Goal: Information Seeking & Learning: Learn about a topic

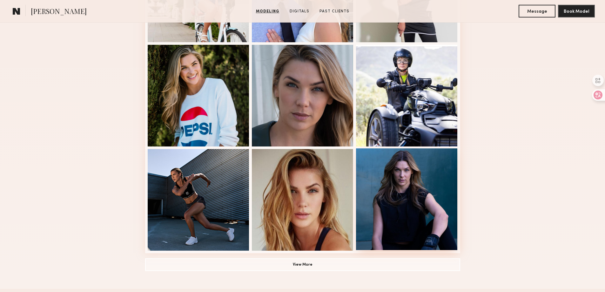
scroll to position [476, 0]
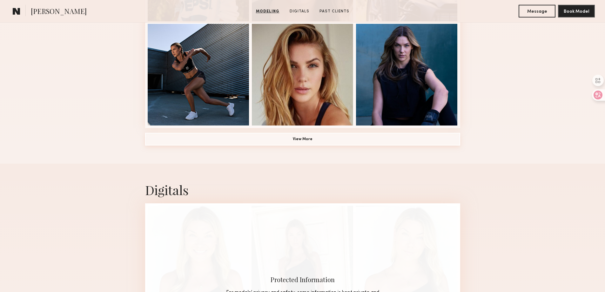
click at [313, 138] on button "View More" at bounding box center [302, 139] width 315 height 13
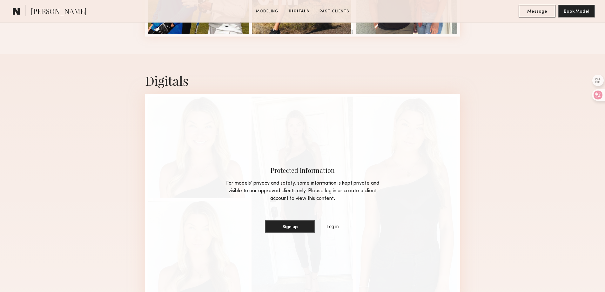
scroll to position [858, 0]
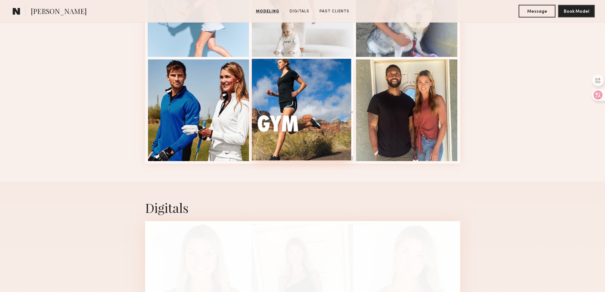
click at [346, 113] on div at bounding box center [303, 110] width 102 height 102
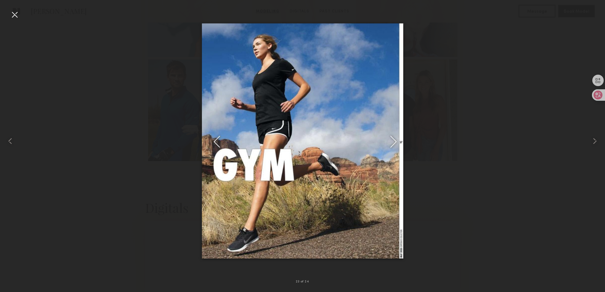
click at [19, 13] on div at bounding box center [15, 15] width 10 height 10
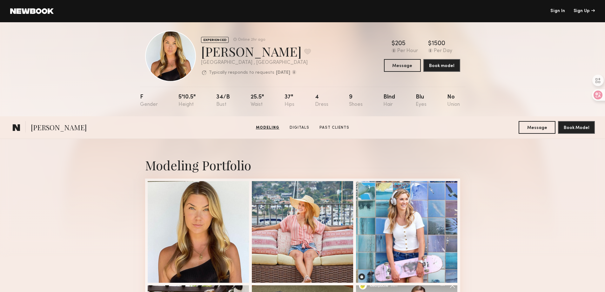
scroll to position [0, 0]
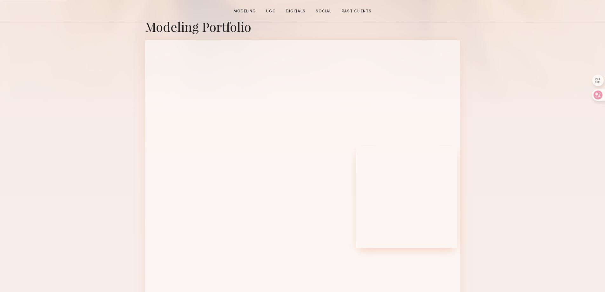
scroll to position [159, 0]
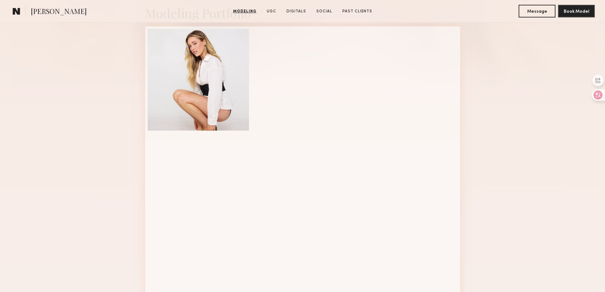
click at [490, 189] on div "Modeling Portfolio View More" at bounding box center [302, 234] width 605 height 495
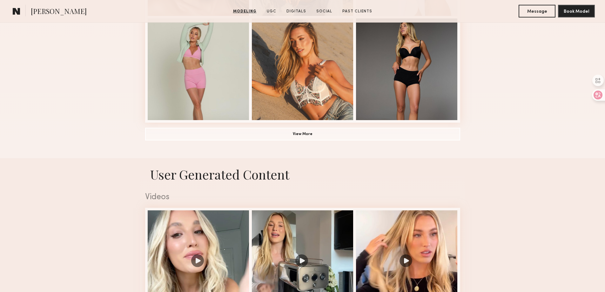
scroll to position [508, 0]
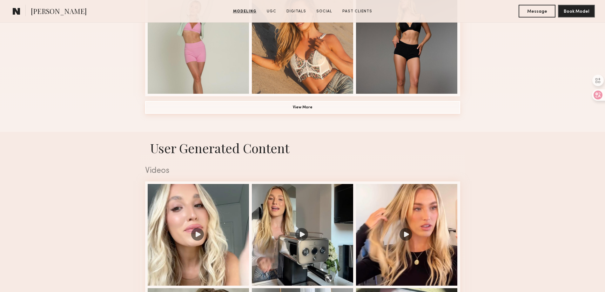
click at [306, 113] on button "View More" at bounding box center [302, 107] width 315 height 13
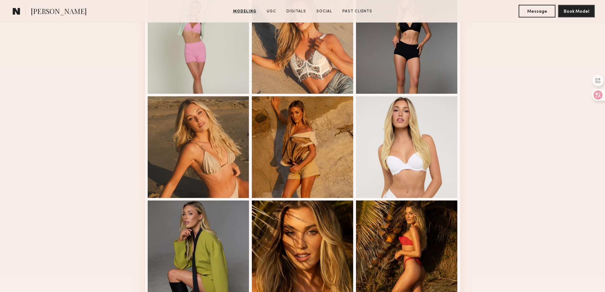
click at [130, 268] on div "Modeling Portfolio View More" at bounding box center [302, 92] width 605 height 911
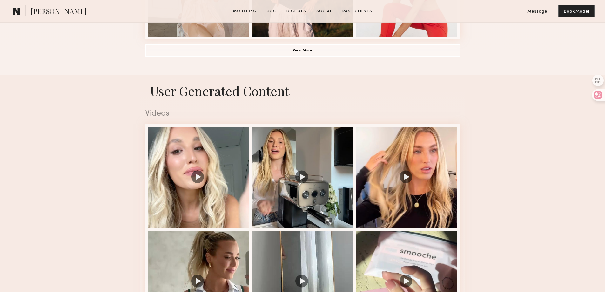
scroll to position [985, 0]
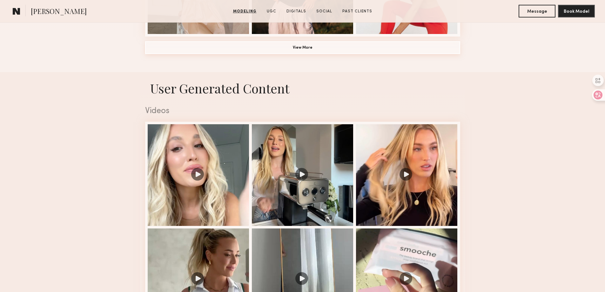
click at [310, 44] on button "View More" at bounding box center [302, 47] width 315 height 13
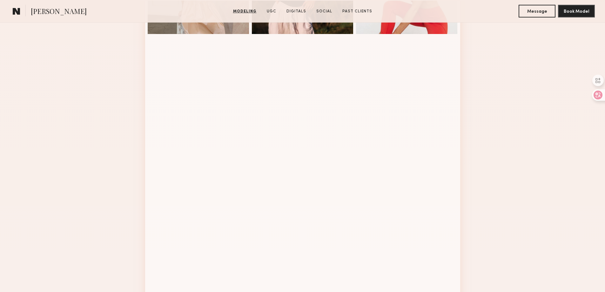
click at [313, 47] on div at bounding box center [303, 88] width 102 height 102
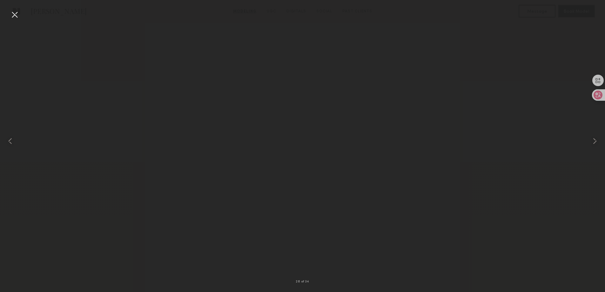
scroll to position [1175, 0]
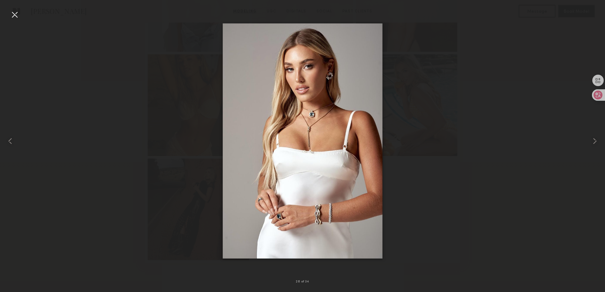
click at [19, 15] on div at bounding box center [15, 15] width 10 height 10
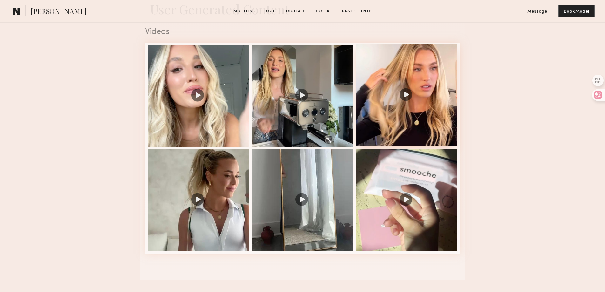
scroll to position [1461, 0]
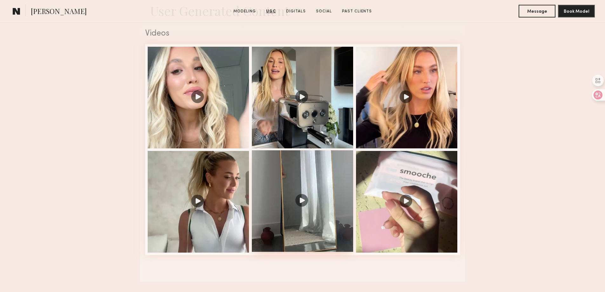
click at [299, 213] on div at bounding box center [303, 201] width 102 height 102
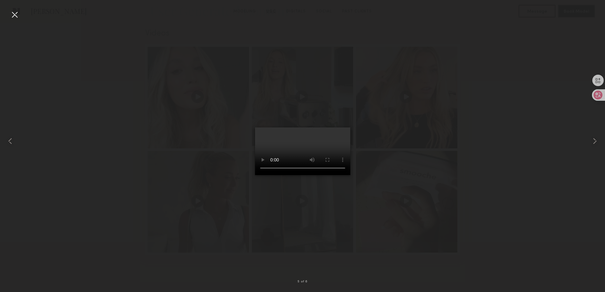
click at [314, 159] on video at bounding box center [302, 151] width 95 height 48
click at [20, 16] on div at bounding box center [12, 140] width 24 height 261
click at [16, 15] on div at bounding box center [15, 15] width 10 height 10
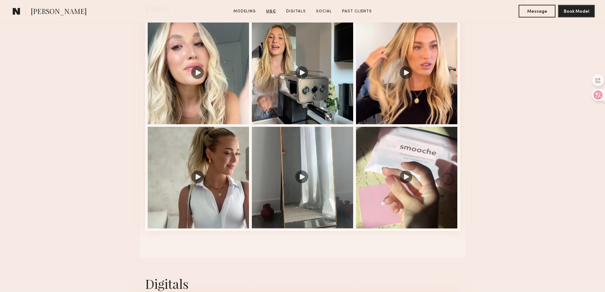
scroll to position [1500, 0]
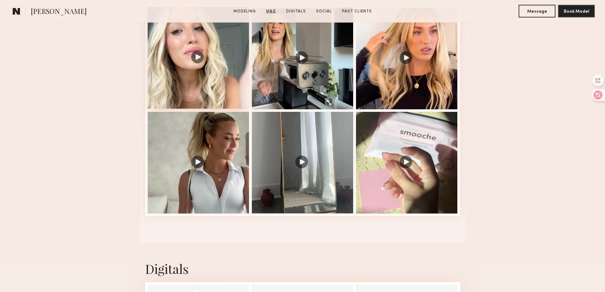
click at [201, 62] on div at bounding box center [199, 58] width 102 height 102
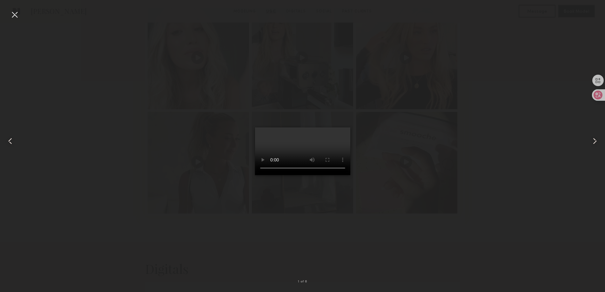
click at [15, 14] on div at bounding box center [15, 15] width 10 height 10
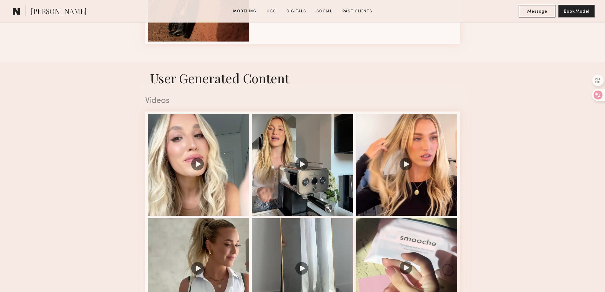
scroll to position [1627, 0]
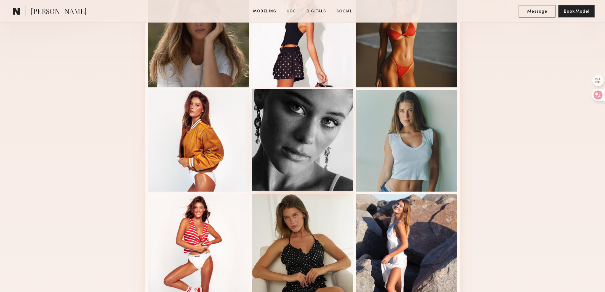
scroll to position [222, 0]
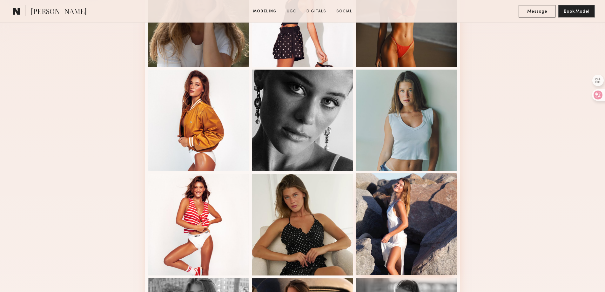
click at [408, 194] on div at bounding box center [407, 224] width 102 height 102
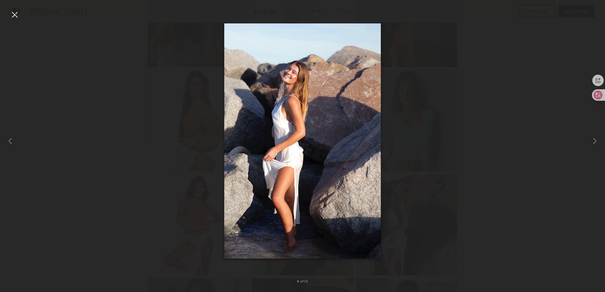
click at [15, 14] on div at bounding box center [15, 15] width 10 height 10
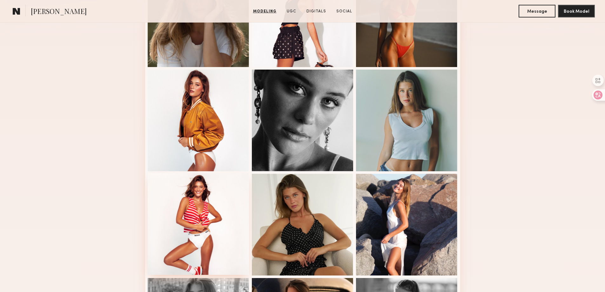
click at [174, 227] on div at bounding box center [199, 224] width 102 height 102
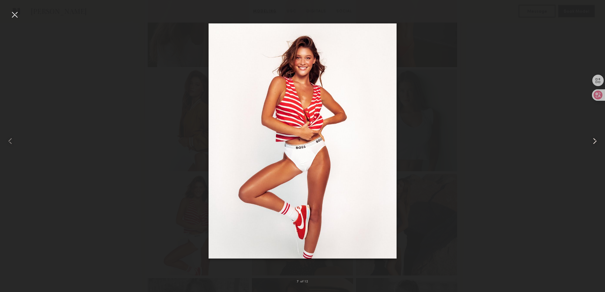
click at [593, 140] on common-icon at bounding box center [595, 141] width 10 height 10
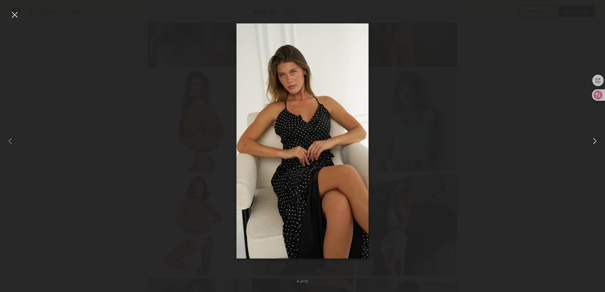
click at [593, 139] on common-icon at bounding box center [595, 141] width 10 height 10
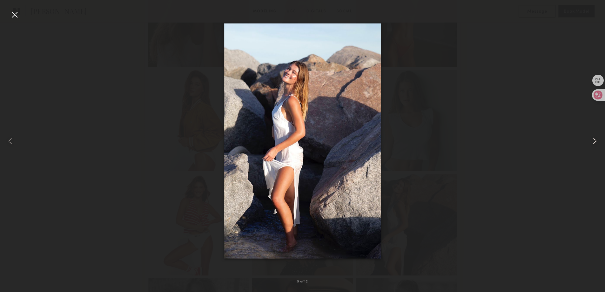
click at [593, 139] on common-icon at bounding box center [595, 141] width 10 height 10
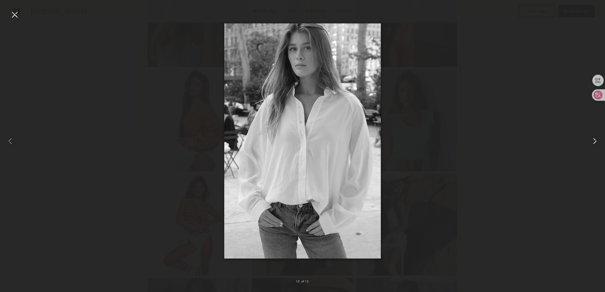
click at [593, 139] on common-icon at bounding box center [595, 141] width 10 height 10
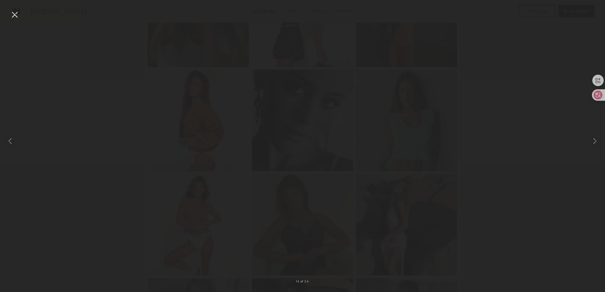
click at [15, 14] on div at bounding box center [15, 15] width 10 height 10
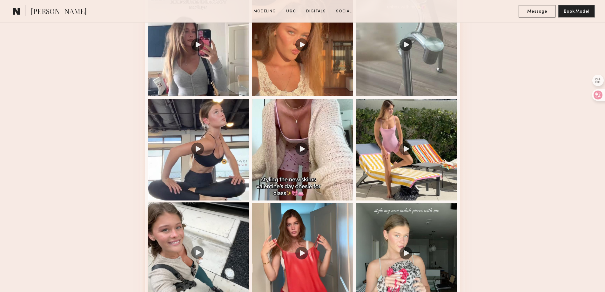
scroll to position [1271, 0]
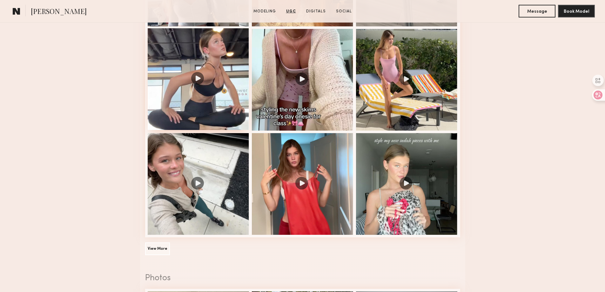
click at [206, 86] on div at bounding box center [199, 79] width 102 height 102
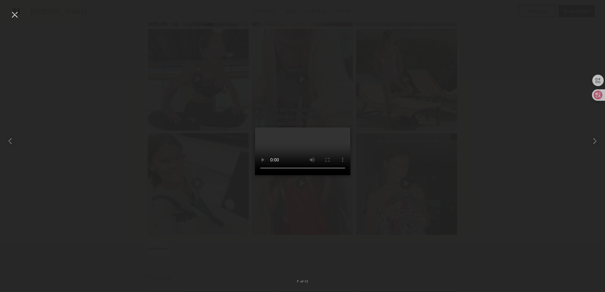
click at [529, 91] on div at bounding box center [302, 140] width 605 height 261
click at [15, 14] on div at bounding box center [15, 15] width 10 height 10
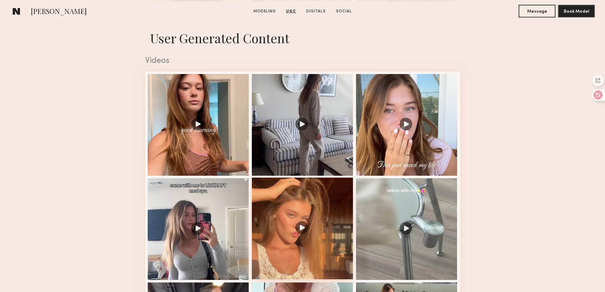
scroll to position [1016, 0]
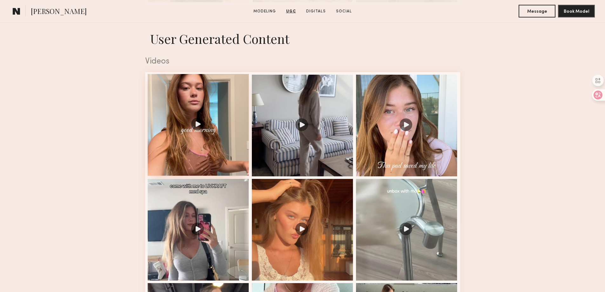
click at [215, 121] on div at bounding box center [199, 125] width 102 height 102
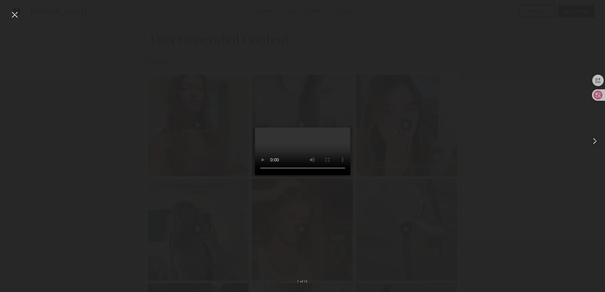
click at [16, 12] on div at bounding box center [15, 15] width 10 height 10
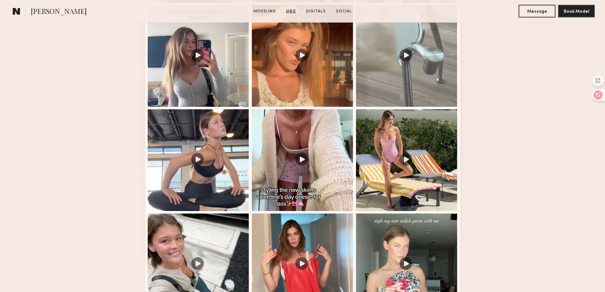
scroll to position [1207, 0]
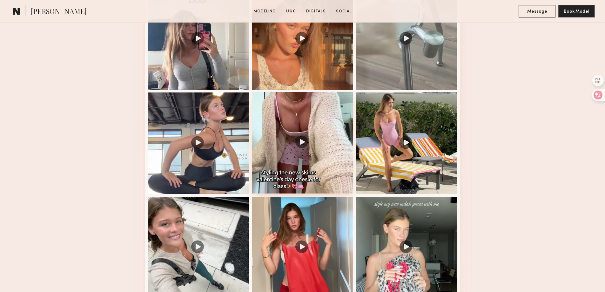
click at [312, 132] on div at bounding box center [303, 143] width 102 height 102
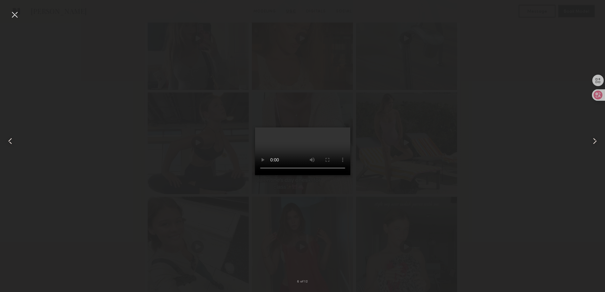
click at [15, 13] on div at bounding box center [15, 15] width 10 height 10
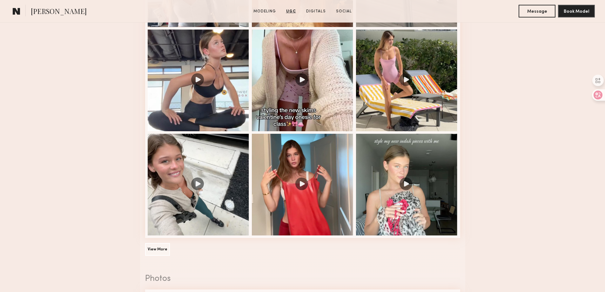
scroll to position [1366, 0]
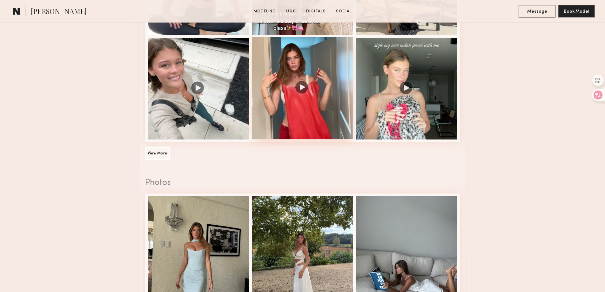
click at [320, 105] on div at bounding box center [303, 88] width 102 height 102
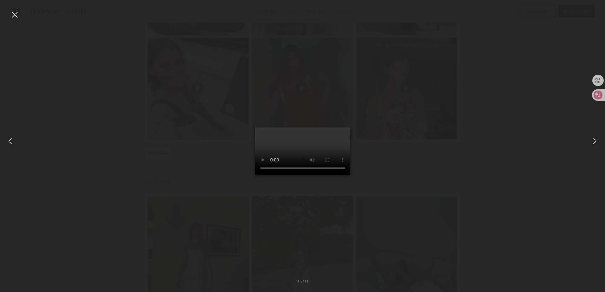
click at [12, 13] on div at bounding box center [15, 15] width 10 height 10
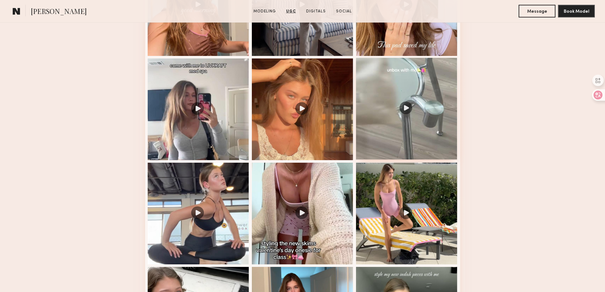
scroll to position [1144, 0]
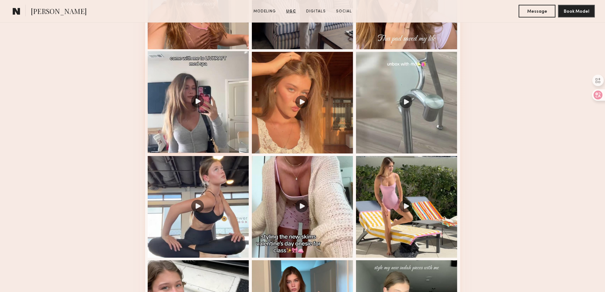
click at [198, 120] on div at bounding box center [199, 102] width 102 height 102
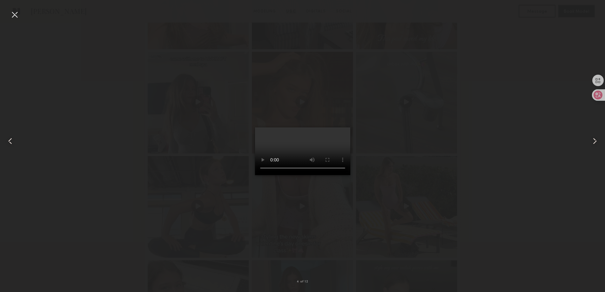
click at [16, 22] on div at bounding box center [12, 140] width 24 height 261
click at [9, 14] on div at bounding box center [12, 140] width 24 height 261
click at [15, 14] on div at bounding box center [15, 15] width 10 height 10
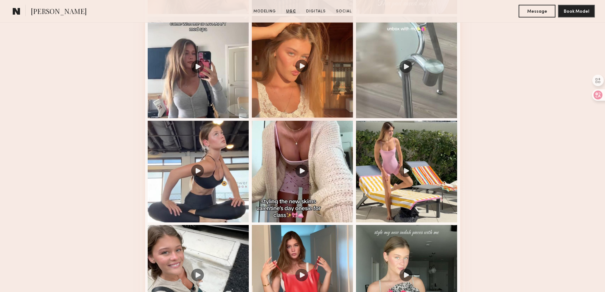
scroll to position [1271, 0]
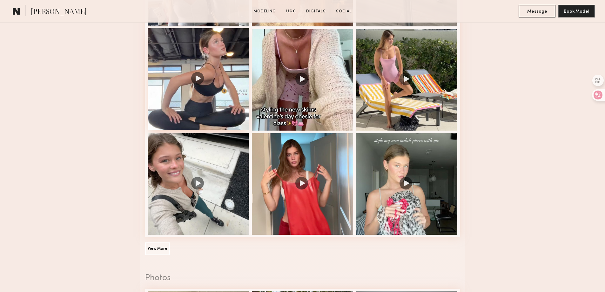
click at [201, 81] on div at bounding box center [199, 79] width 102 height 102
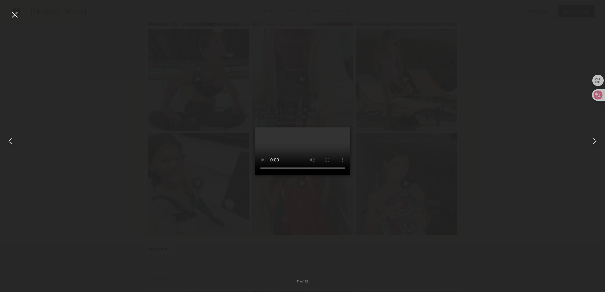
click at [14, 16] on div at bounding box center [15, 15] width 10 height 10
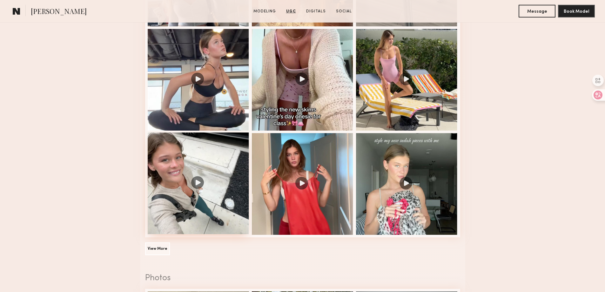
click at [181, 174] on div at bounding box center [199, 183] width 102 height 102
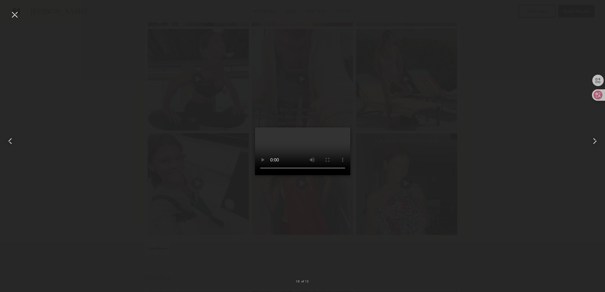
drag, startPoint x: 14, startPoint y: 16, endPoint x: 103, endPoint y: 0, distance: 90.3
click at [14, 16] on div at bounding box center [15, 15] width 10 height 10
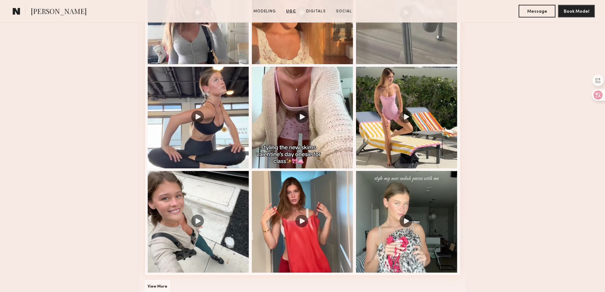
scroll to position [1230, 0]
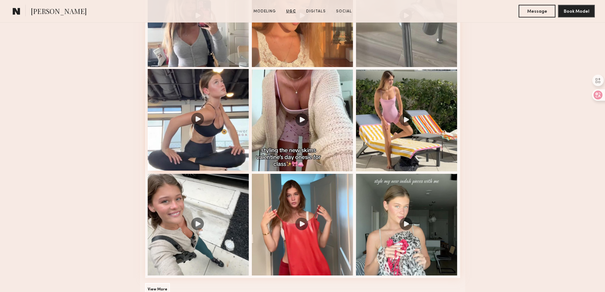
click at [210, 133] on div at bounding box center [199, 120] width 102 height 102
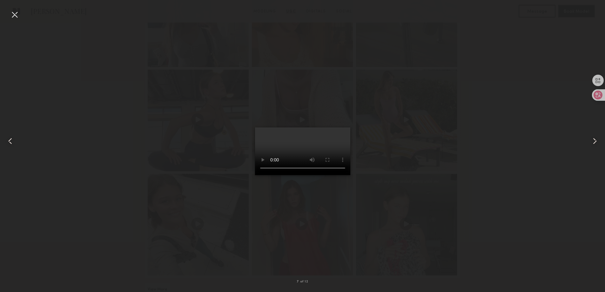
click at [7, 15] on div at bounding box center [12, 140] width 24 height 261
click at [14, 12] on div at bounding box center [15, 15] width 10 height 10
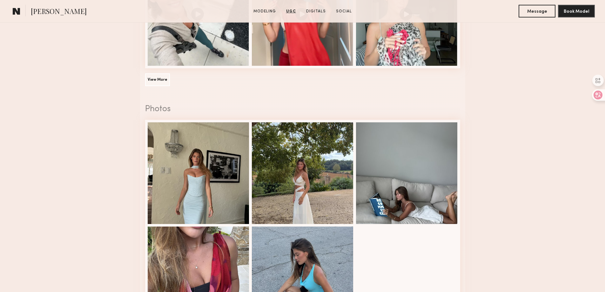
scroll to position [1389, 0]
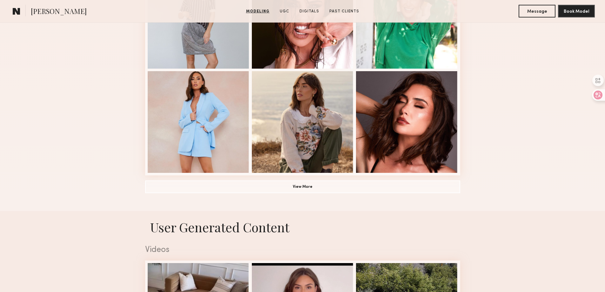
scroll to position [476, 0]
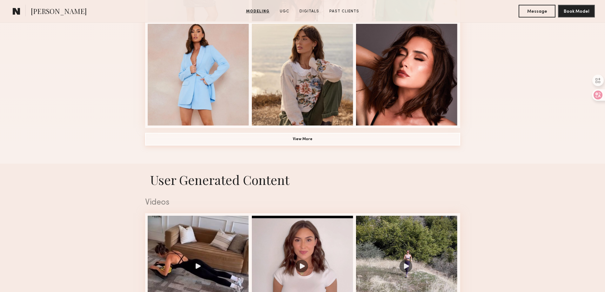
click at [323, 138] on button "View More" at bounding box center [302, 139] width 315 height 13
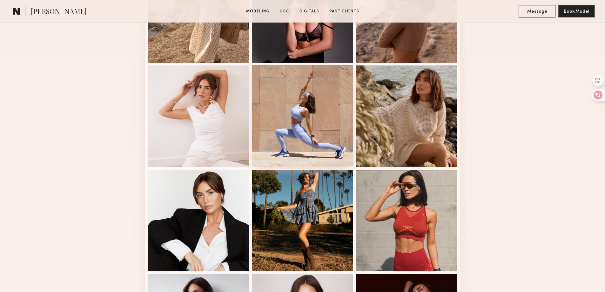
scroll to position [667, 0]
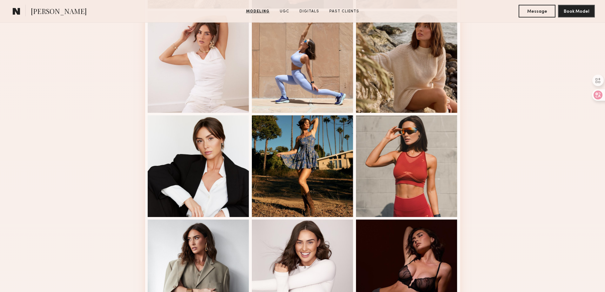
scroll to position [794, 0]
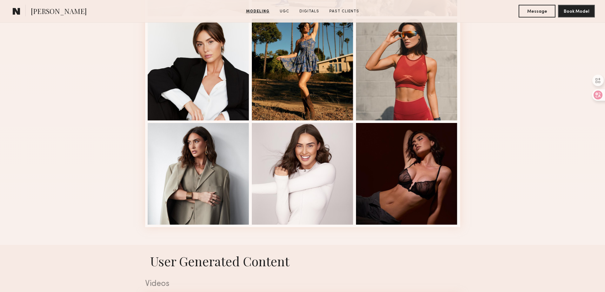
drag, startPoint x: 542, startPoint y: 214, endPoint x: 537, endPoint y: 211, distance: 5.7
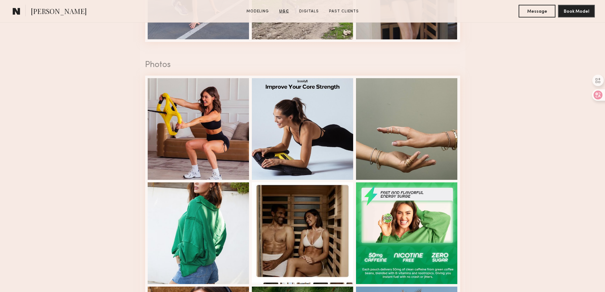
scroll to position [1239, 0]
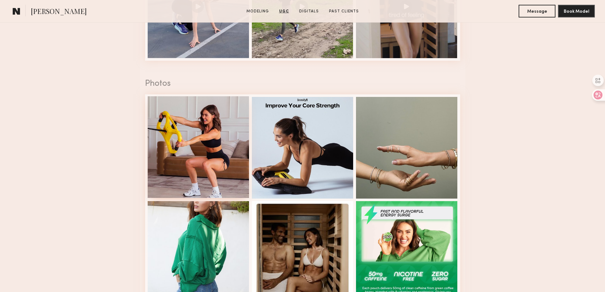
click at [206, 157] on div at bounding box center [199, 147] width 102 height 102
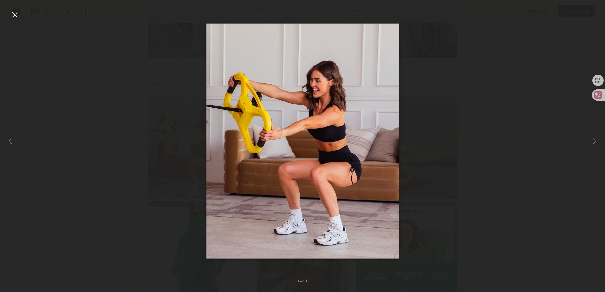
drag, startPoint x: 16, startPoint y: 15, endPoint x: 26, endPoint y: 21, distance: 11.7
click at [17, 16] on div at bounding box center [15, 15] width 10 height 10
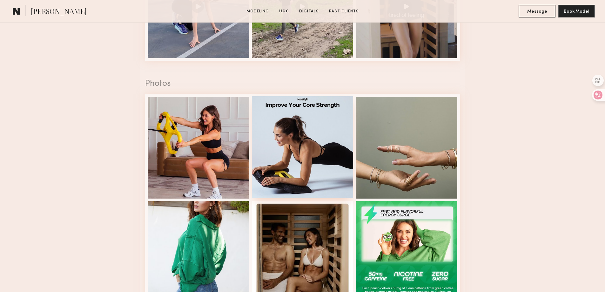
click at [270, 150] on div at bounding box center [303, 147] width 102 height 102
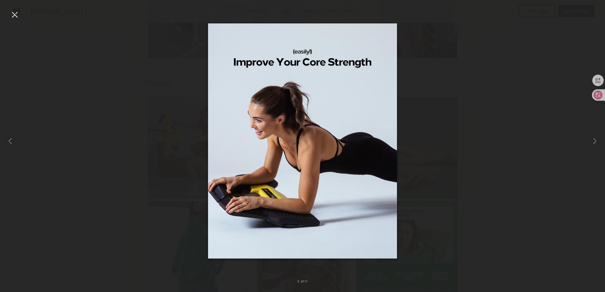
click at [18, 13] on div at bounding box center [15, 15] width 10 height 10
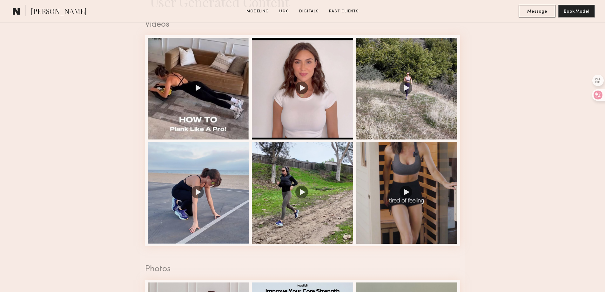
scroll to position [1048, 0]
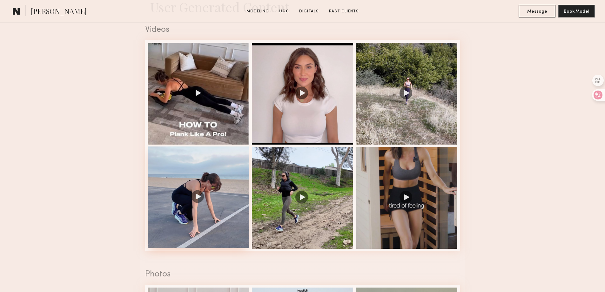
click at [197, 212] on div at bounding box center [199, 197] width 102 height 102
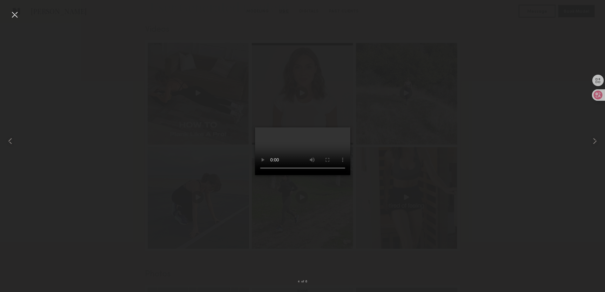
click at [13, 17] on div at bounding box center [15, 15] width 10 height 10
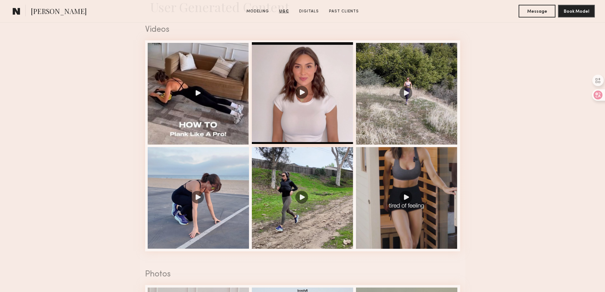
click at [304, 74] on div at bounding box center [303, 93] width 102 height 102
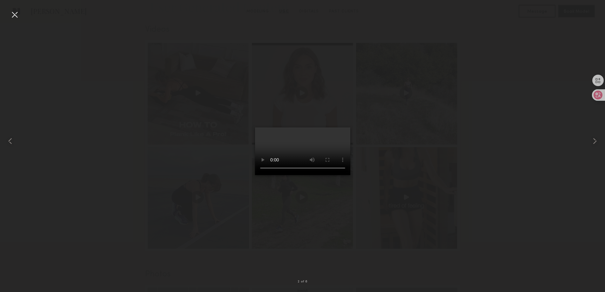
click at [16, 13] on div at bounding box center [15, 15] width 10 height 10
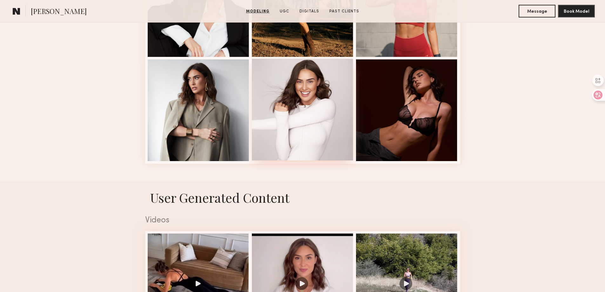
scroll to position [1016, 0]
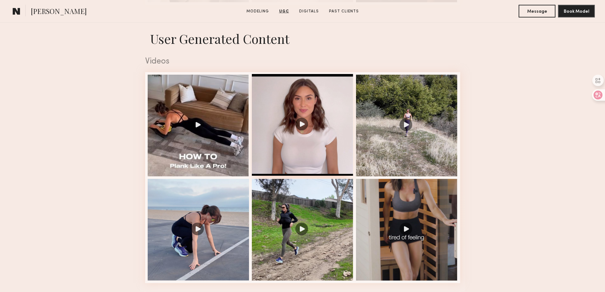
click at [295, 130] on div at bounding box center [303, 125] width 102 height 102
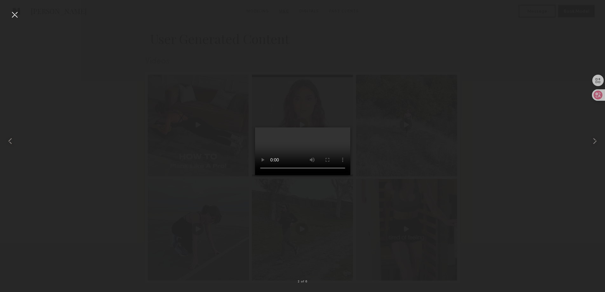
click at [16, 11] on div at bounding box center [15, 15] width 10 height 10
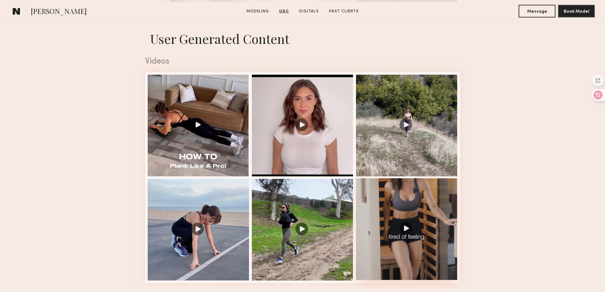
click at [412, 234] on div at bounding box center [407, 229] width 102 height 102
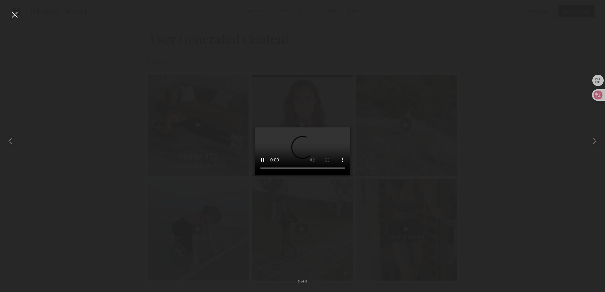
click at [11, 15] on div at bounding box center [15, 15] width 10 height 10
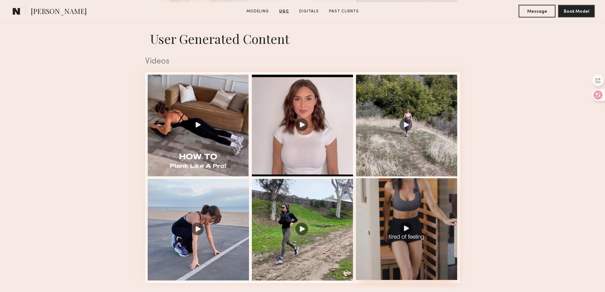
click at [394, 236] on div at bounding box center [407, 229] width 102 height 102
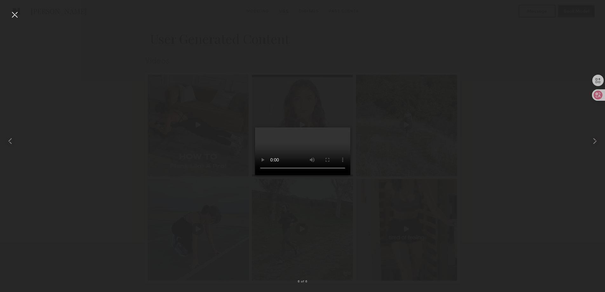
click at [13, 15] on div at bounding box center [15, 15] width 10 height 10
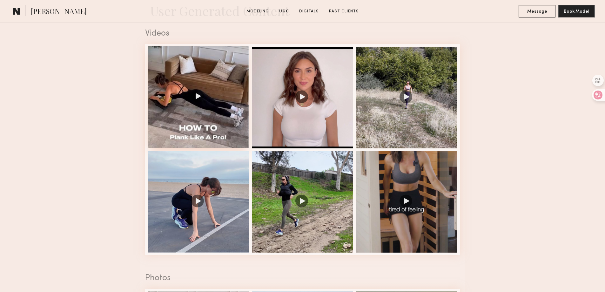
scroll to position [1080, 0]
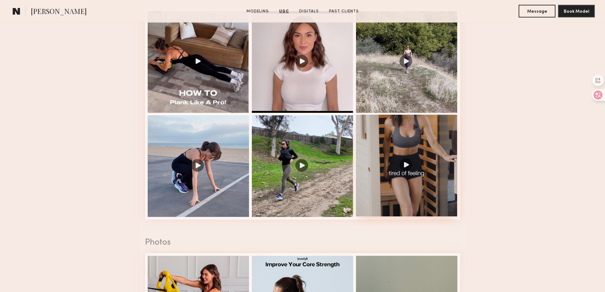
click at [415, 159] on div at bounding box center [407, 166] width 102 height 102
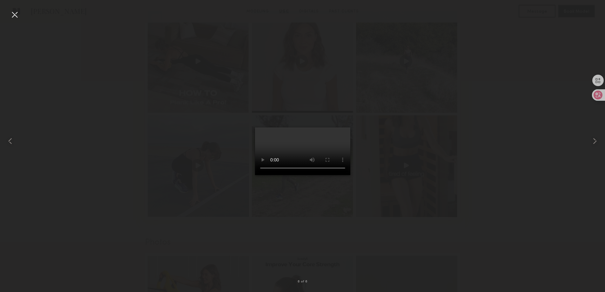
click at [12, 14] on div at bounding box center [15, 15] width 10 height 10
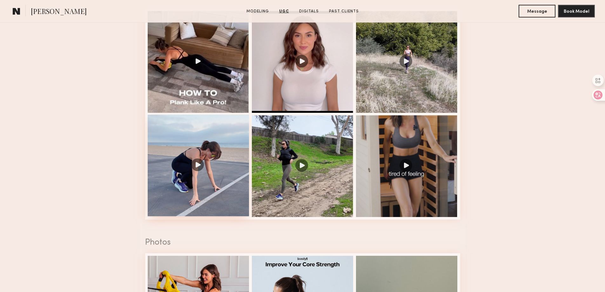
click at [188, 179] on div at bounding box center [199, 166] width 102 height 102
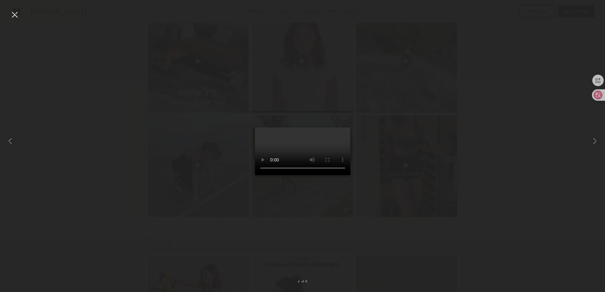
click at [17, 14] on div at bounding box center [15, 15] width 10 height 10
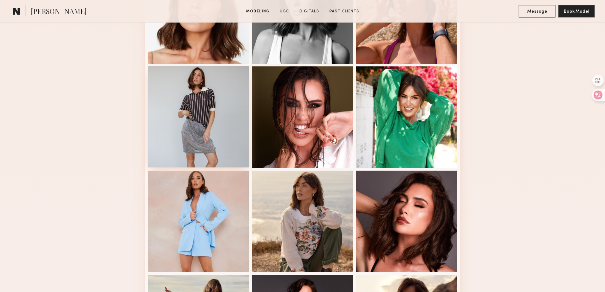
scroll to position [127, 0]
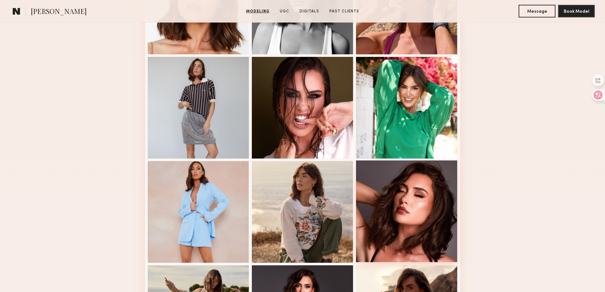
scroll to position [476, 0]
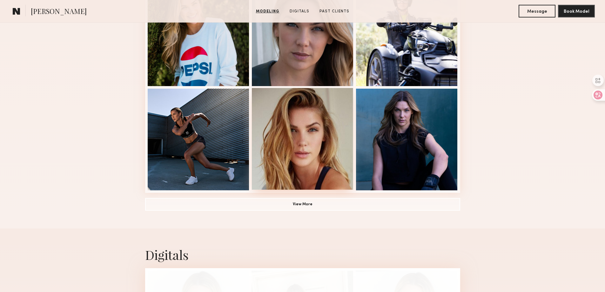
scroll to position [413, 0]
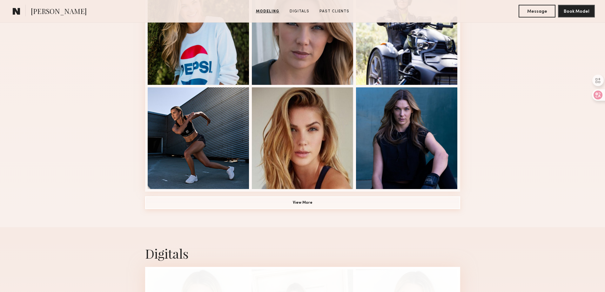
click at [313, 209] on button "View More" at bounding box center [302, 202] width 315 height 13
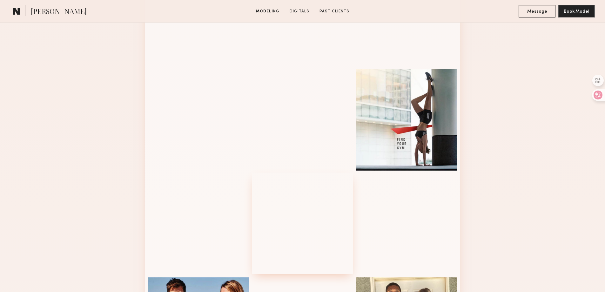
scroll to position [635, 0]
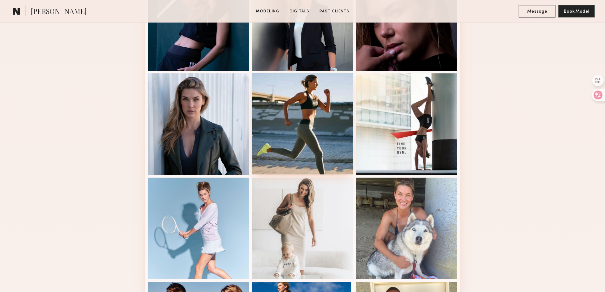
click at [327, 138] on div at bounding box center [303, 124] width 102 height 102
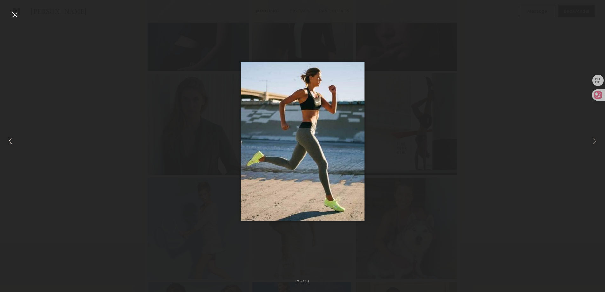
click at [10, 12] on div at bounding box center [15, 15] width 10 height 10
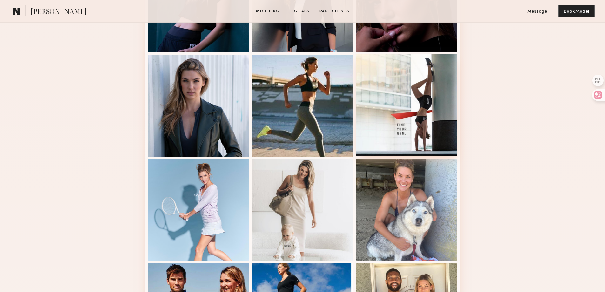
scroll to position [667, 0]
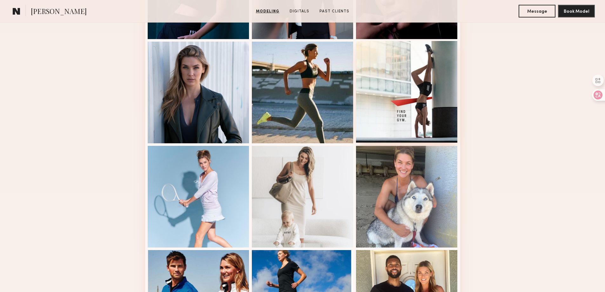
click at [398, 92] on div at bounding box center [407, 92] width 102 height 102
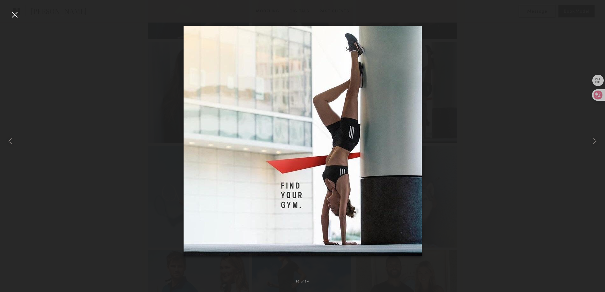
drag, startPoint x: 13, startPoint y: 14, endPoint x: 24, endPoint y: 17, distance: 11.7
click at [13, 14] on div at bounding box center [15, 15] width 10 height 10
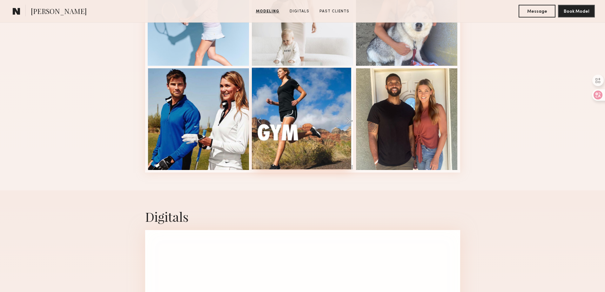
scroll to position [858, 0]
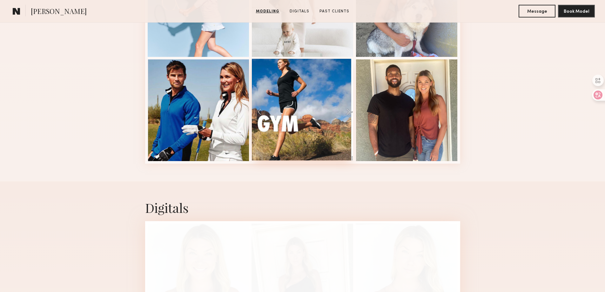
click at [348, 114] on div at bounding box center [303, 110] width 102 height 102
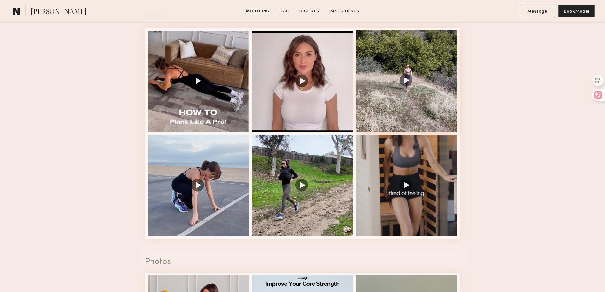
scroll to position [667, 0]
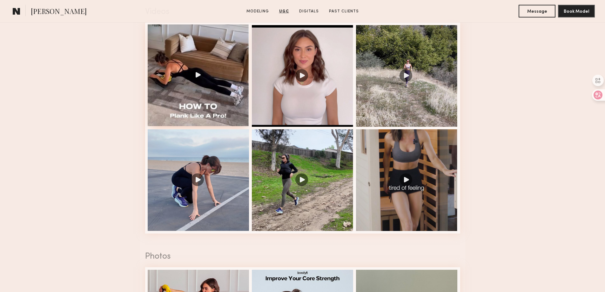
click at [186, 72] on div at bounding box center [199, 75] width 102 height 102
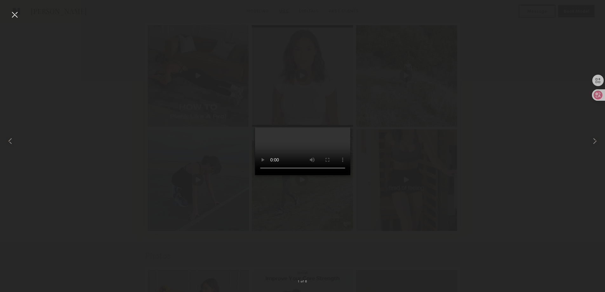
click at [11, 17] on div at bounding box center [15, 15] width 10 height 10
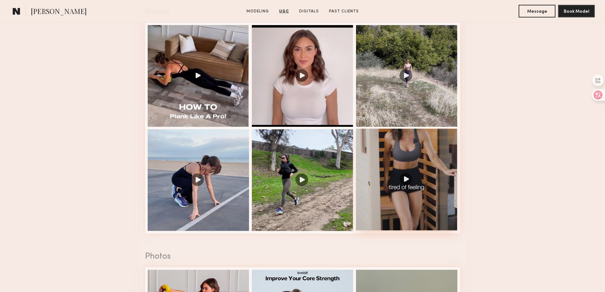
click at [392, 182] on div at bounding box center [407, 180] width 102 height 102
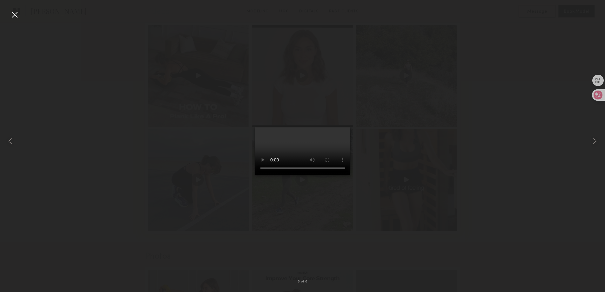
click at [15, 16] on div at bounding box center [15, 15] width 10 height 10
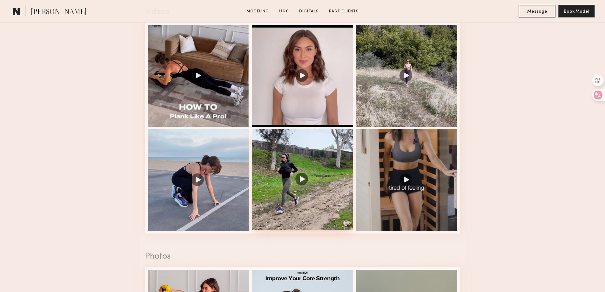
click at [273, 193] on div at bounding box center [303, 180] width 102 height 102
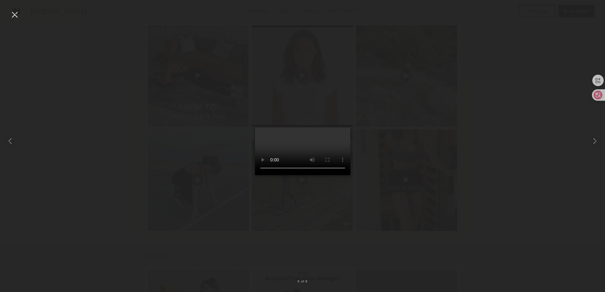
click at [307, 169] on video at bounding box center [302, 151] width 95 height 48
